Goal: Information Seeking & Learning: Learn about a topic

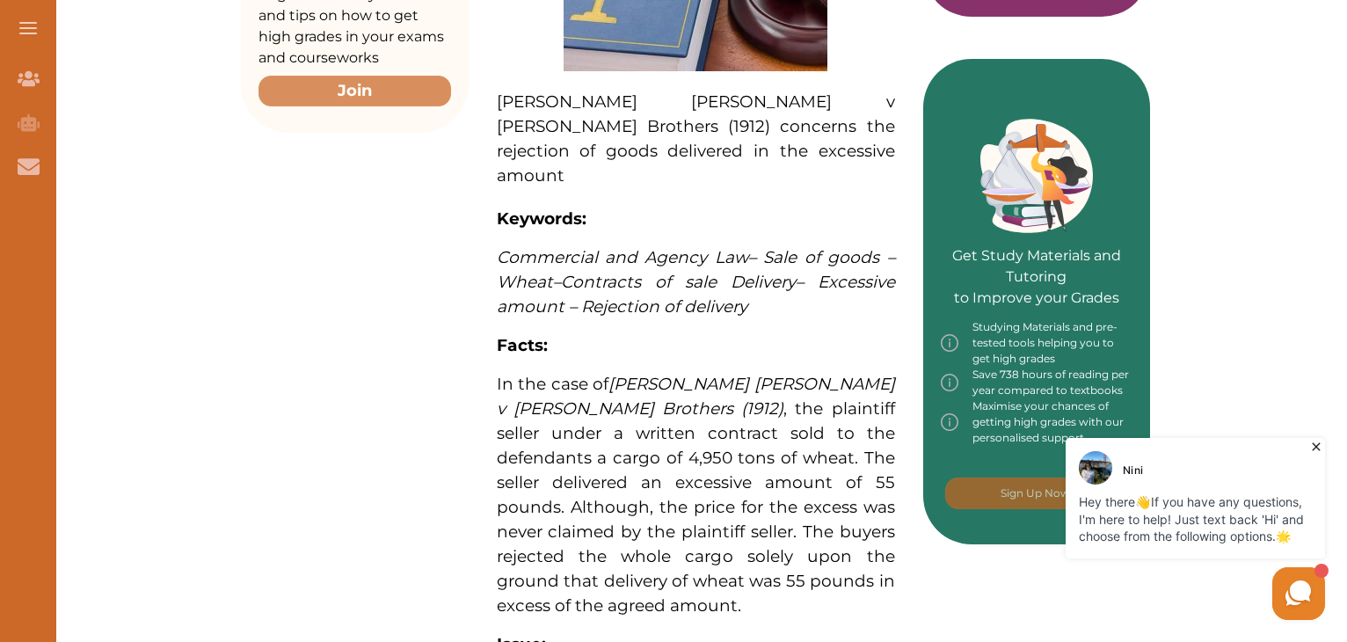
scroll to position [791, 0]
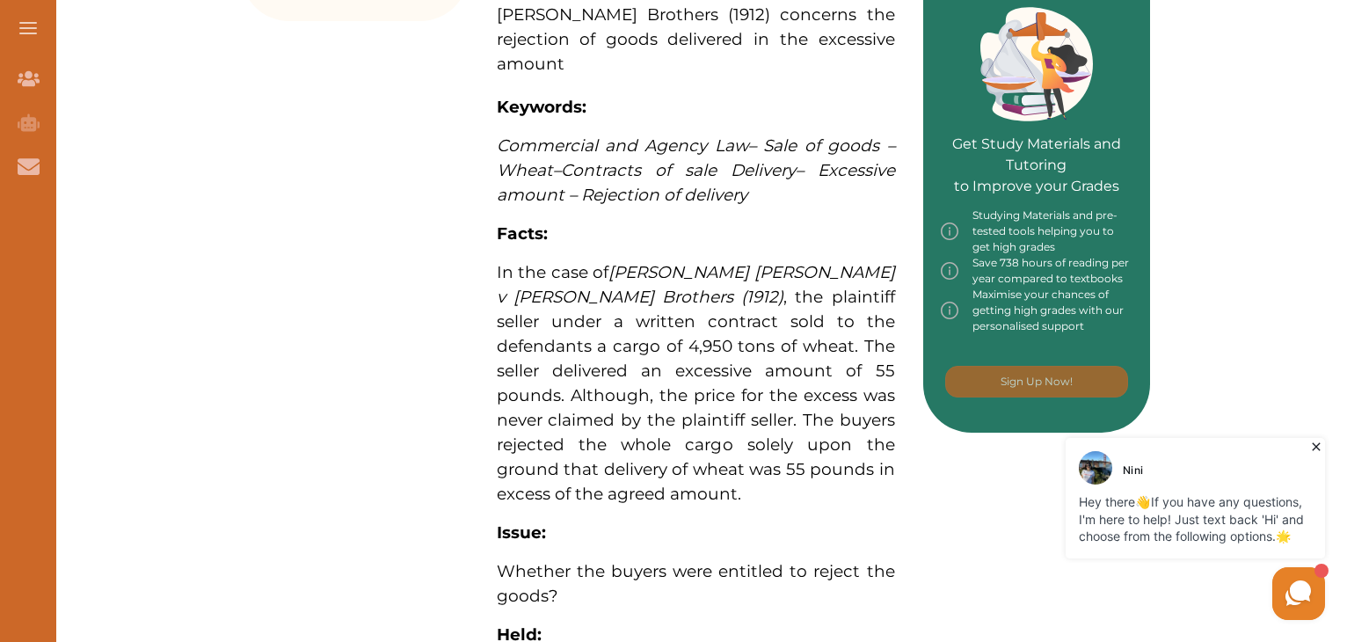
drag, startPoint x: 827, startPoint y: 326, endPoint x: 809, endPoint y: 411, distance: 86.4
click at [907, 432] on div "[PERSON_NAME] [PERSON_NAME] v [PERSON_NAME] Brothers (1912) concerns the reject…" at bounding box center [696, 364] width 454 height 1472
drag, startPoint x: 725, startPoint y: 405, endPoint x: 650, endPoint y: 405, distance: 75.6
click at [650, 405] on p "In the case of [PERSON_NAME] [PERSON_NAME] v [PERSON_NAME] Brothers (1912) , th…" at bounding box center [696, 383] width 398 height 246
click at [696, 403] on div "We do not allow selecting and copying of our content. You can get our subscript…" at bounding box center [673, 321] width 673 height 226
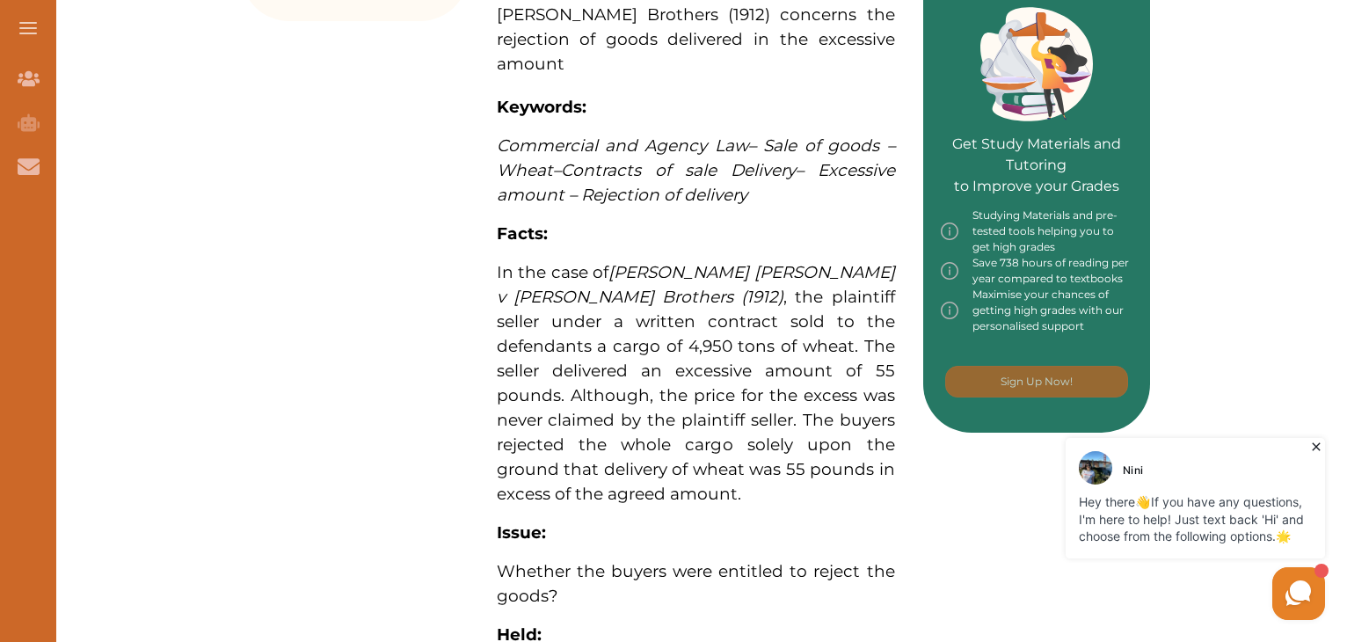
click at [831, 145] on div "We do not allow selecting and copying of our content. You can get our subscript…" at bounding box center [673, 321] width 1347 height 642
click at [486, 477] on div "[PERSON_NAME] [PERSON_NAME] v [PERSON_NAME] Brothers (1912) concerns the reject…" at bounding box center [696, 364] width 454 height 1472
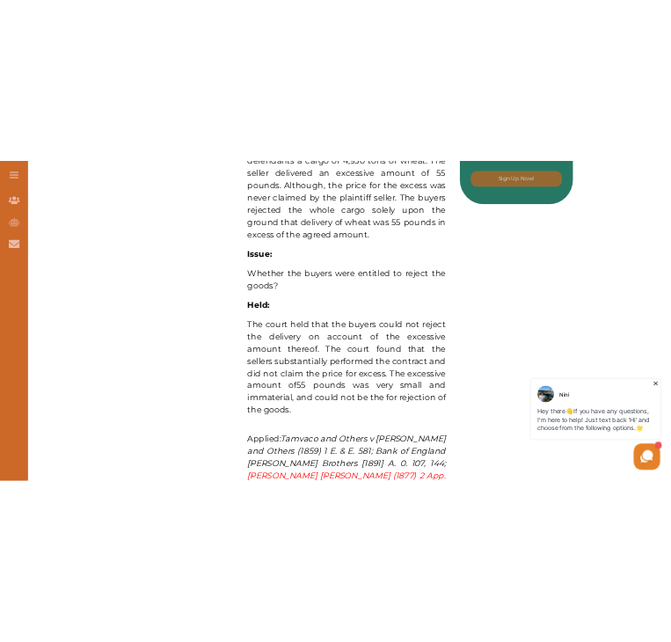
scroll to position [1143, 0]
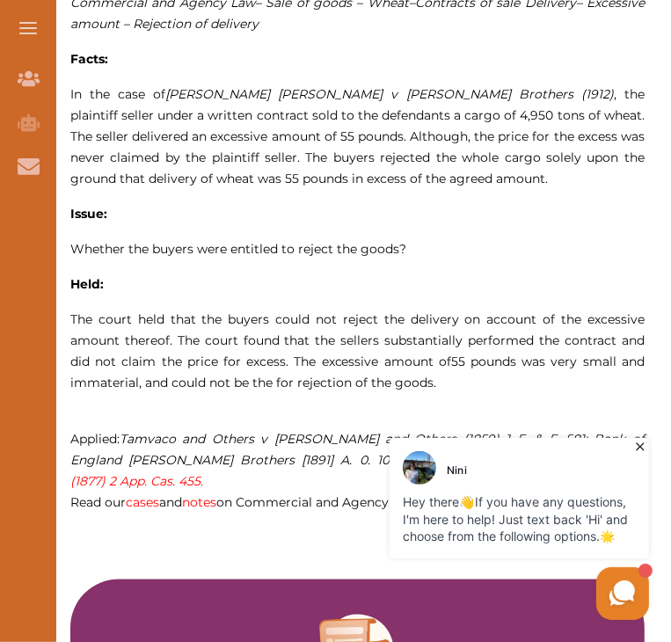
click at [149, 311] on span "The court held that the buyers could not reject the delivery on account of the …" at bounding box center [357, 340] width 574 height 58
click at [489, 137] on div "We do not allow selecting and copying of our content. You can get our subscript…" at bounding box center [335, 321] width 671 height 642
